Goal: Browse casually

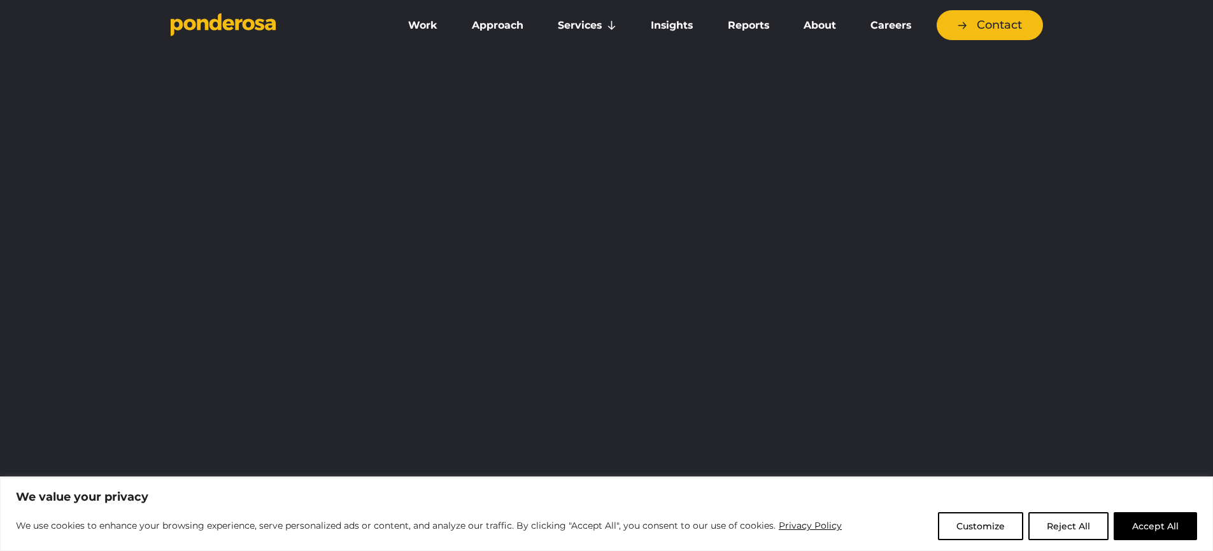
click at [1138, 521] on button "Accept All" at bounding box center [1154, 526] width 83 height 28
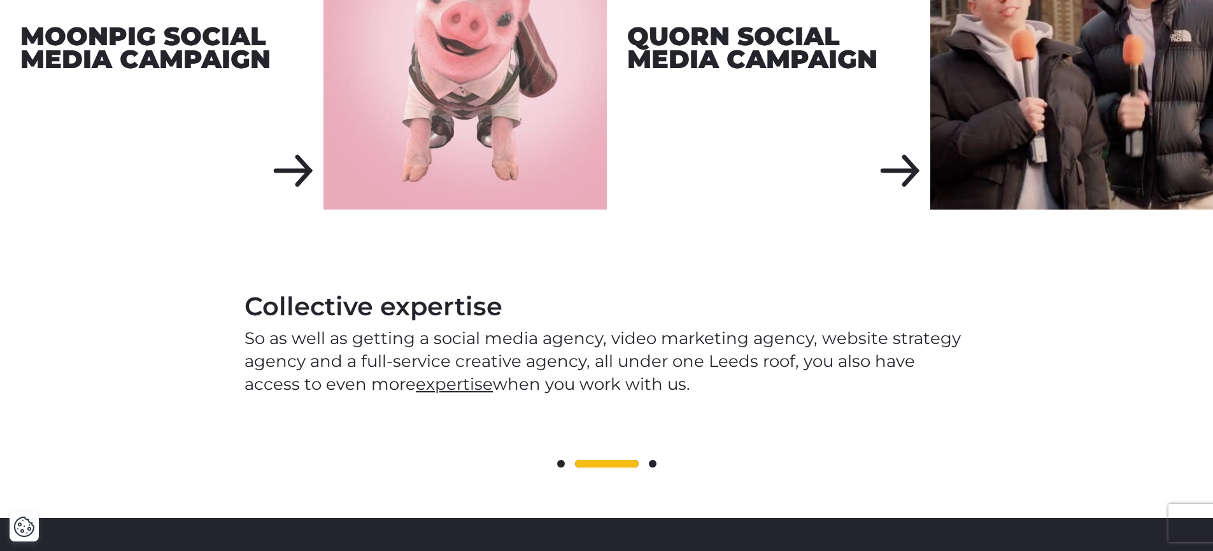
scroll to position [1600, 0]
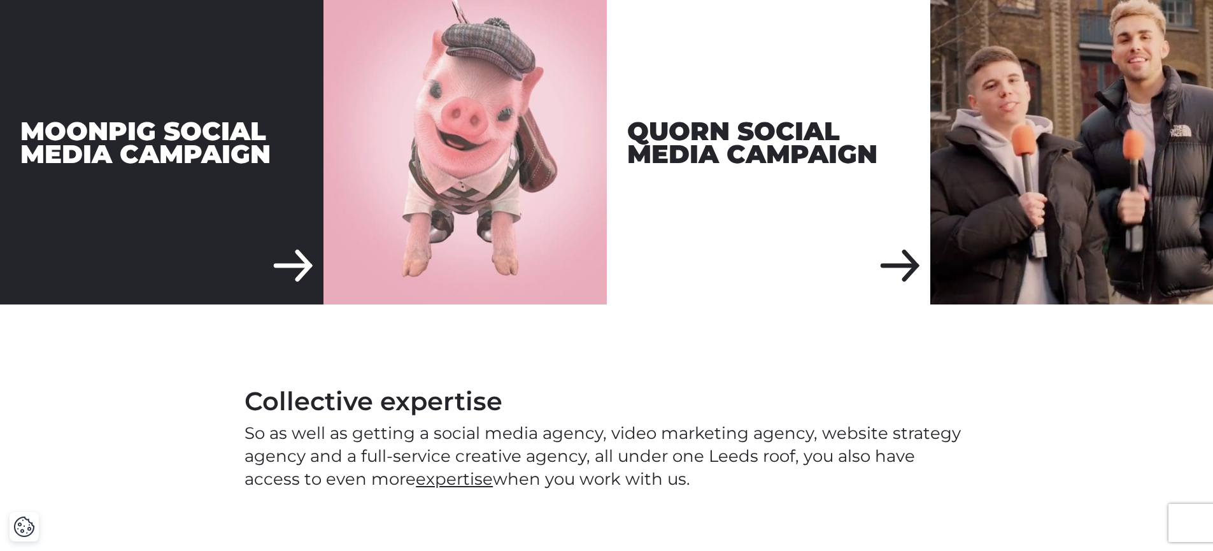
click at [306, 244] on div "Moonpig Social Media Campaign" at bounding box center [161, 142] width 323 height 323
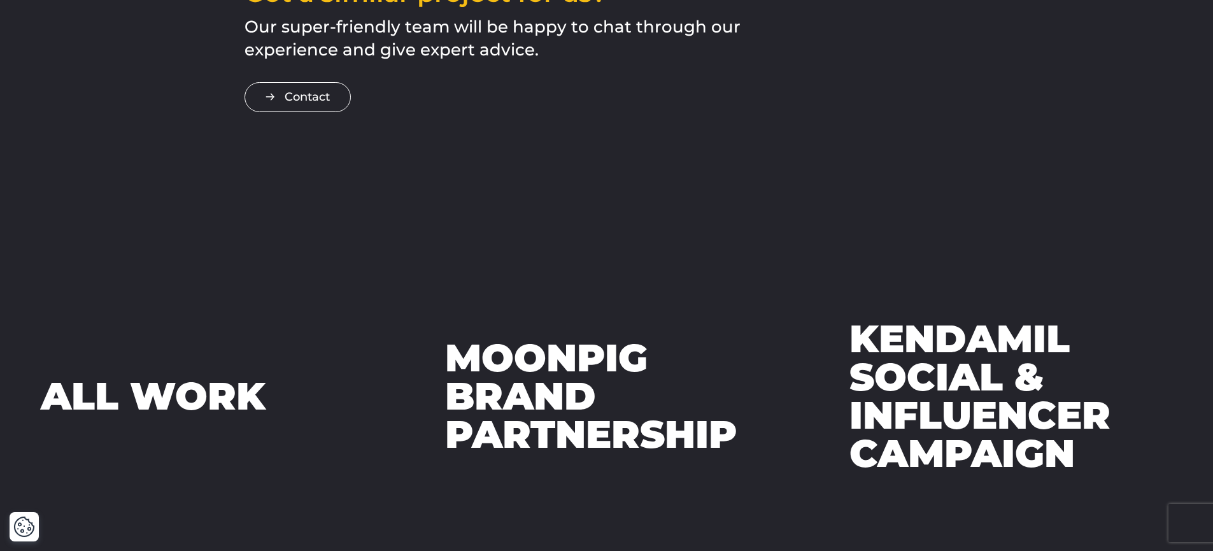
scroll to position [2593, 0]
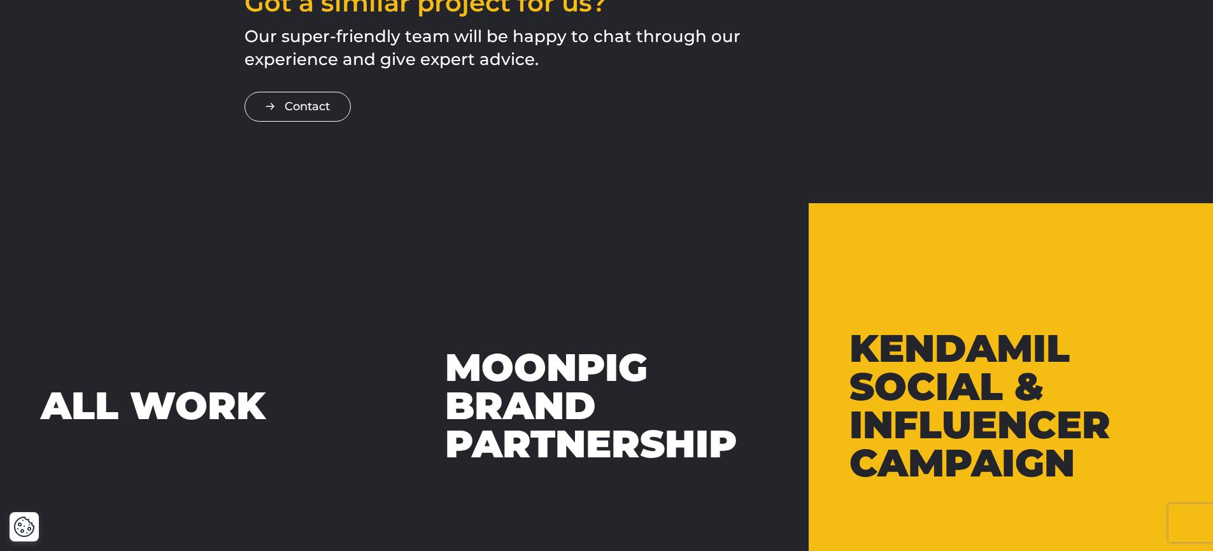
click at [936, 355] on div "Kendamil Social & Influencer Campaign" at bounding box center [1010, 405] width 323 height 153
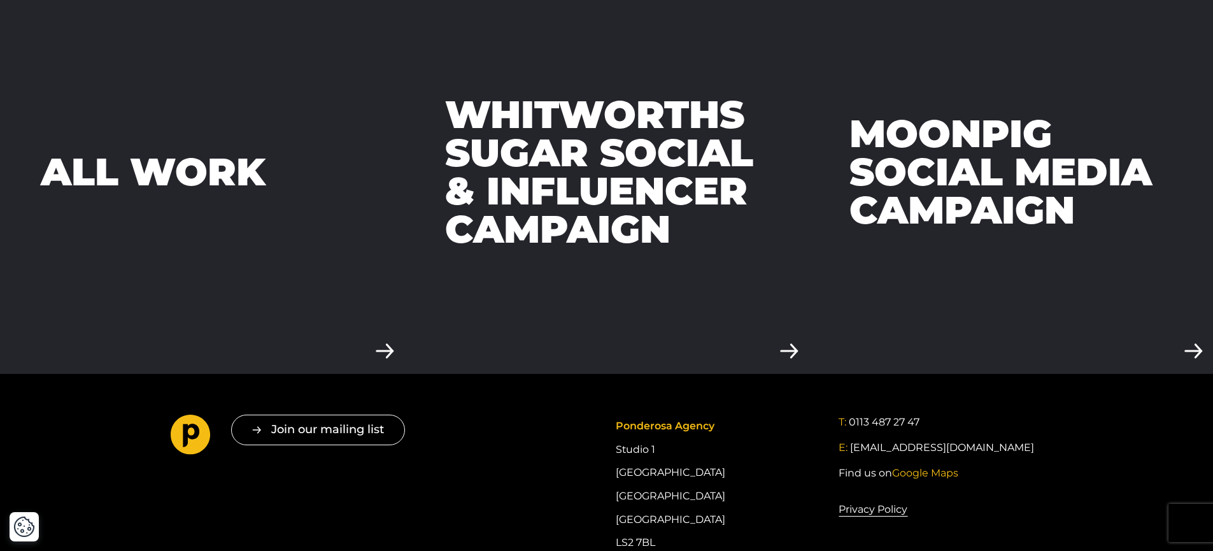
scroll to position [3453, 0]
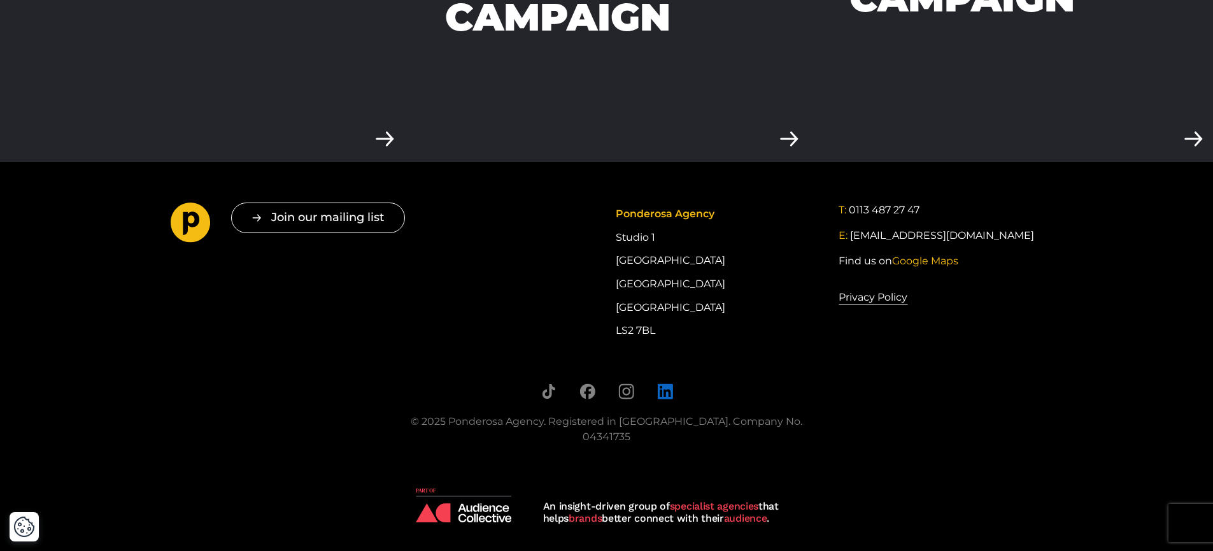
click at [670, 398] on icon "Follow us on LinkedIn" at bounding box center [664, 390] width 15 height 15
